Goal: Information Seeking & Learning: Learn about a topic

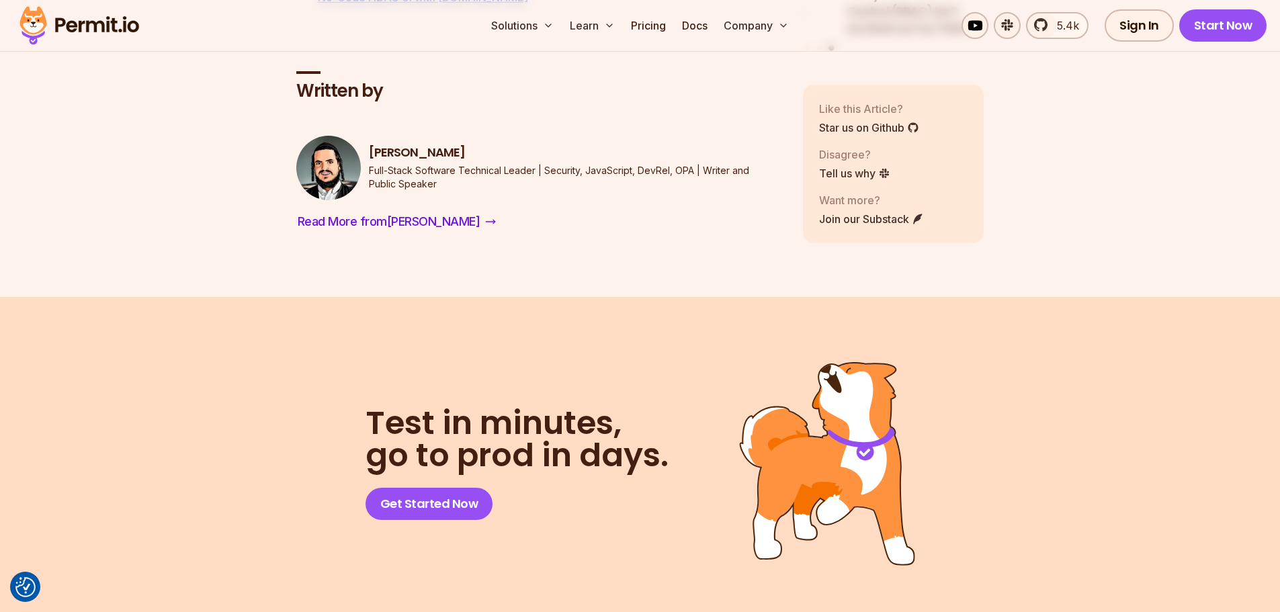
scroll to position [6853, 0]
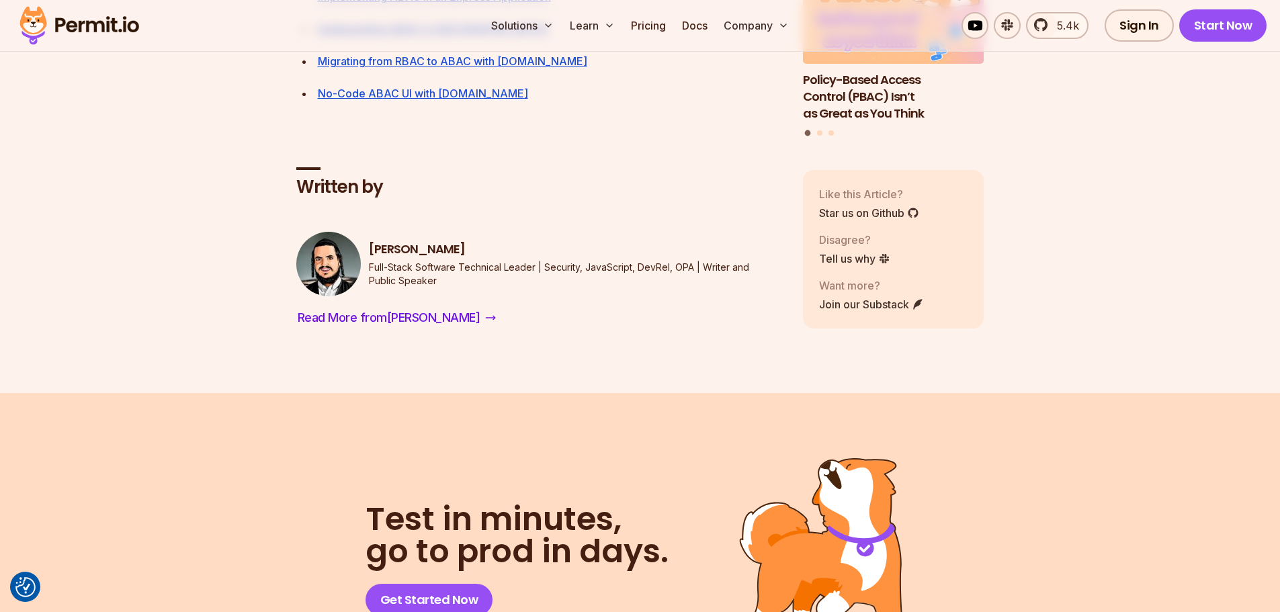
scroll to position [6248, 0]
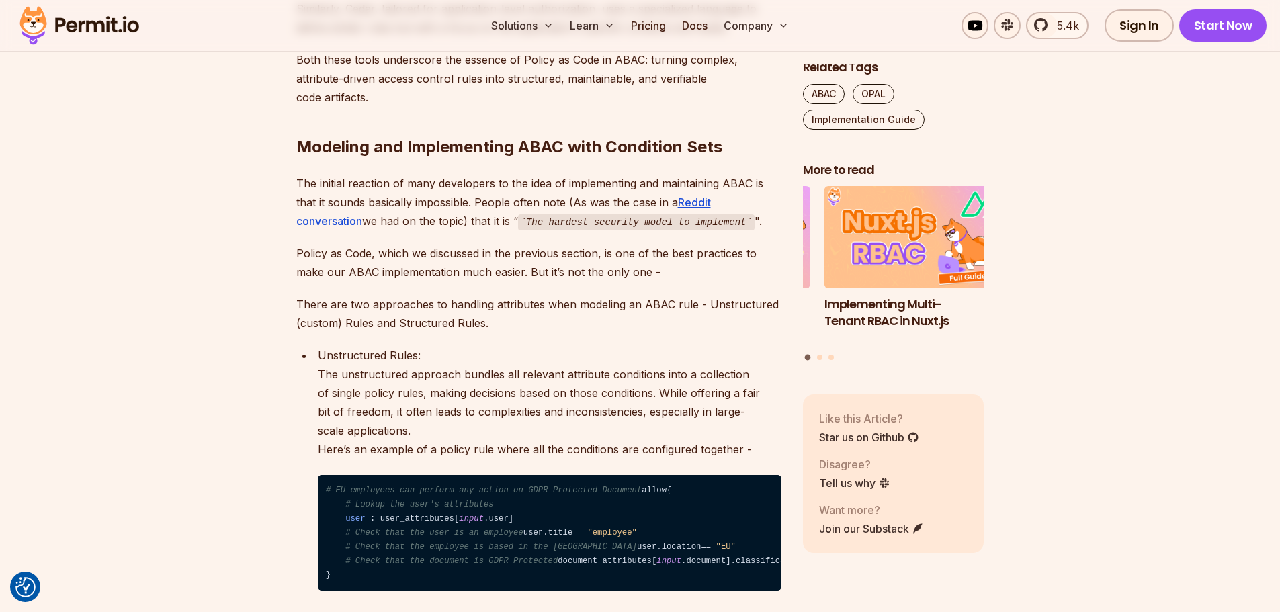
scroll to position [3023, 0]
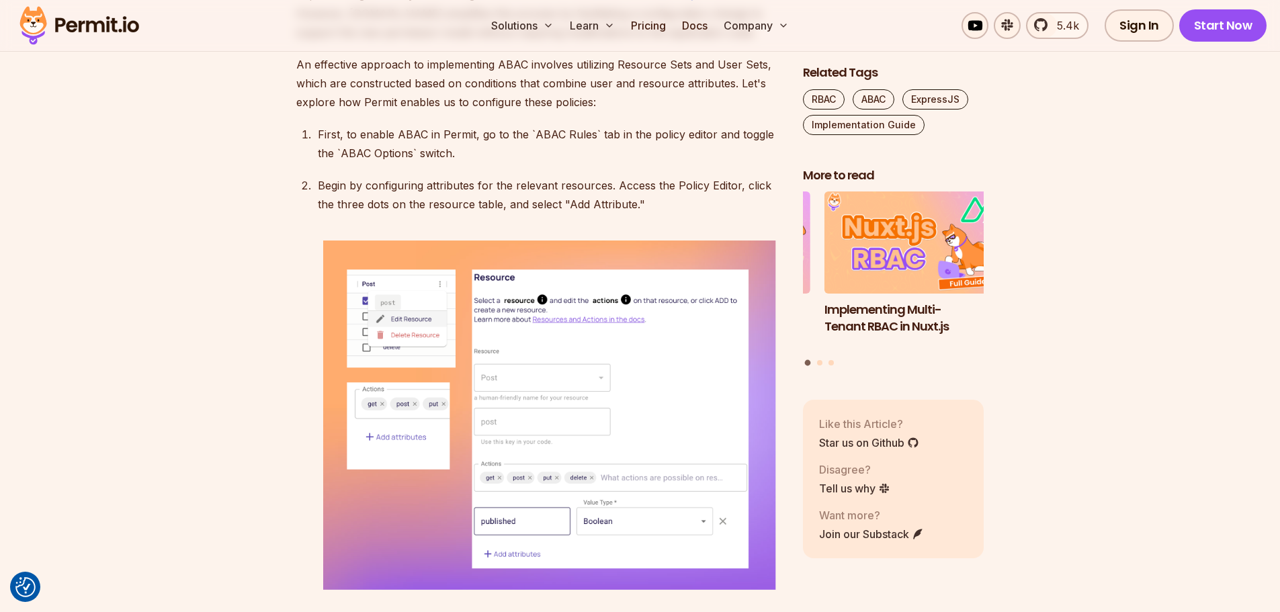
scroll to position [8423, 0]
